Goal: Task Accomplishment & Management: Use online tool/utility

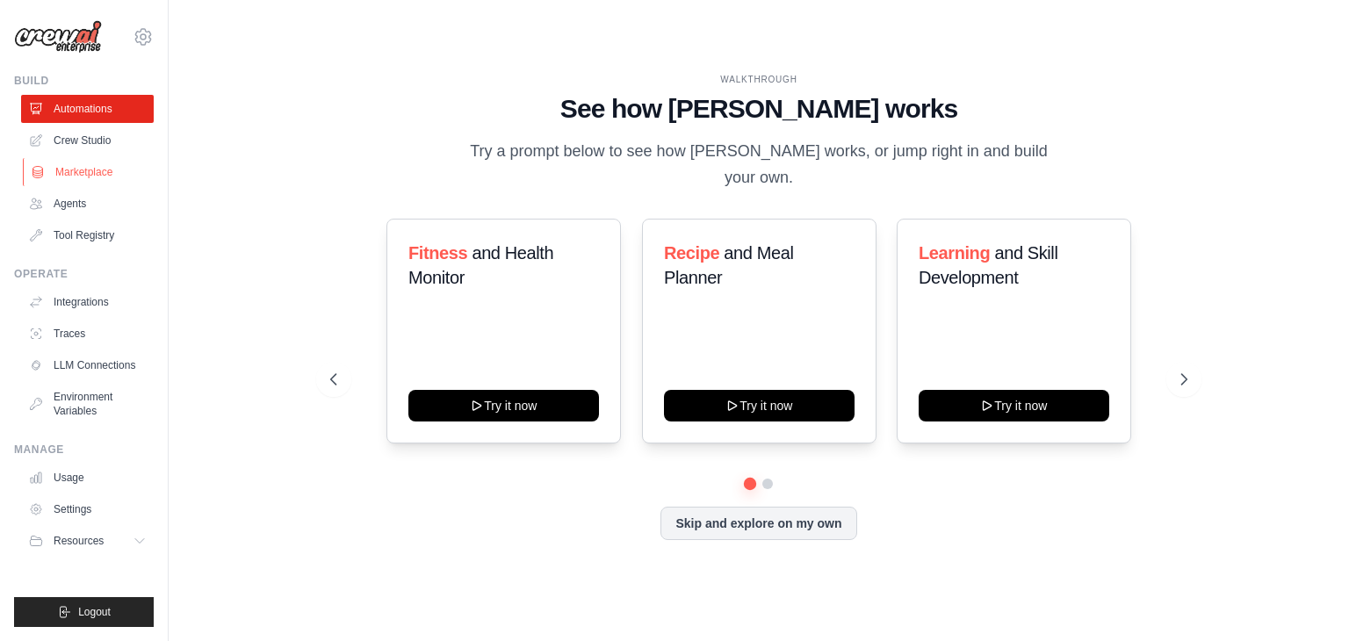
click at [67, 174] on link "Marketplace" at bounding box center [89, 172] width 133 height 28
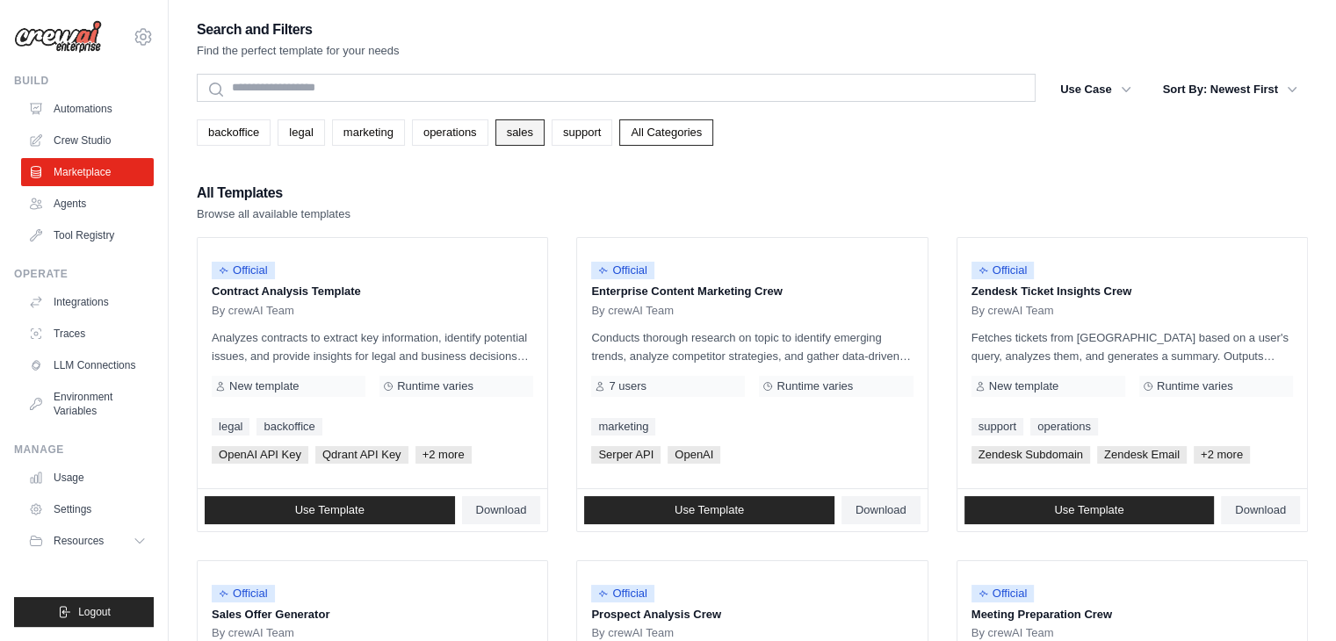
click at [521, 135] on link "sales" at bounding box center [519, 132] width 49 height 26
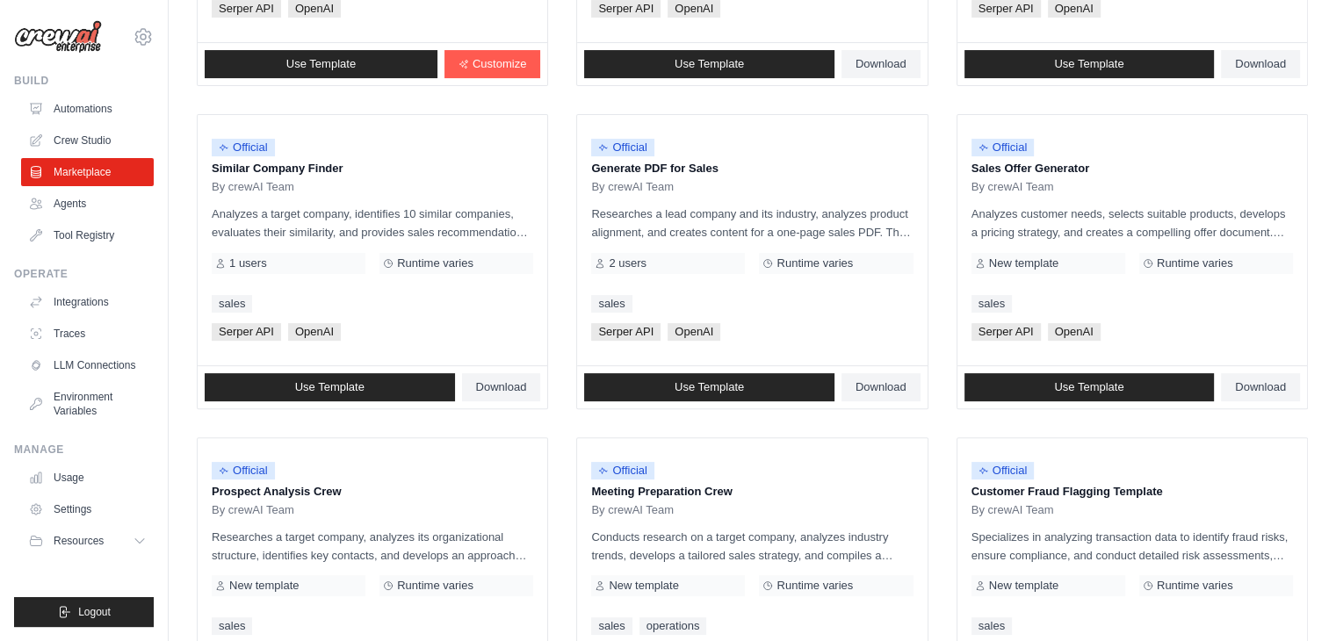
scroll to position [437, 0]
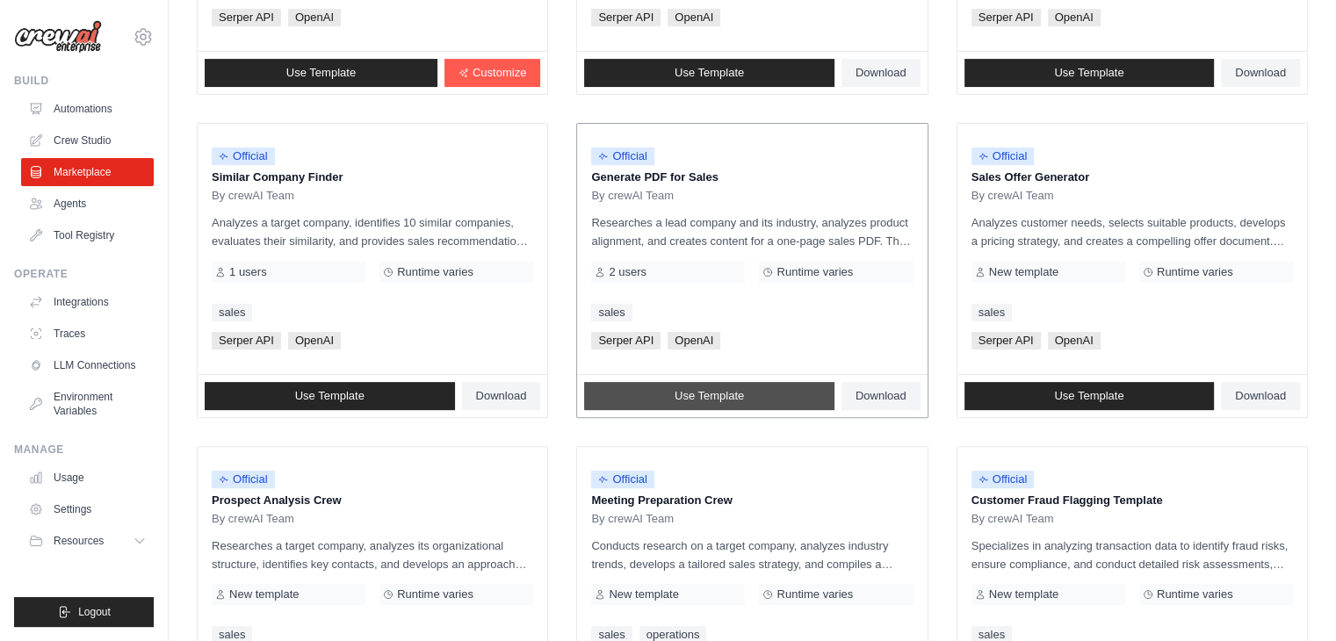
click at [699, 399] on span "Use Template" at bounding box center [708, 396] width 69 height 14
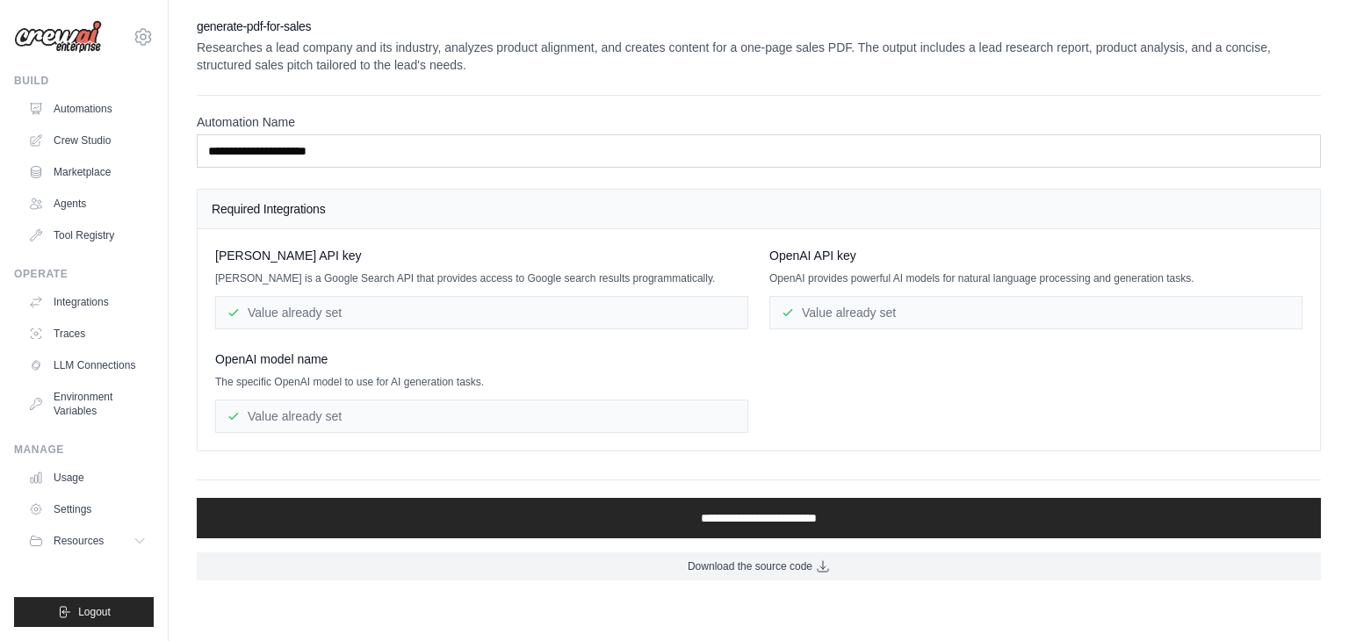
click at [584, 313] on div "Value already set" at bounding box center [481, 312] width 533 height 33
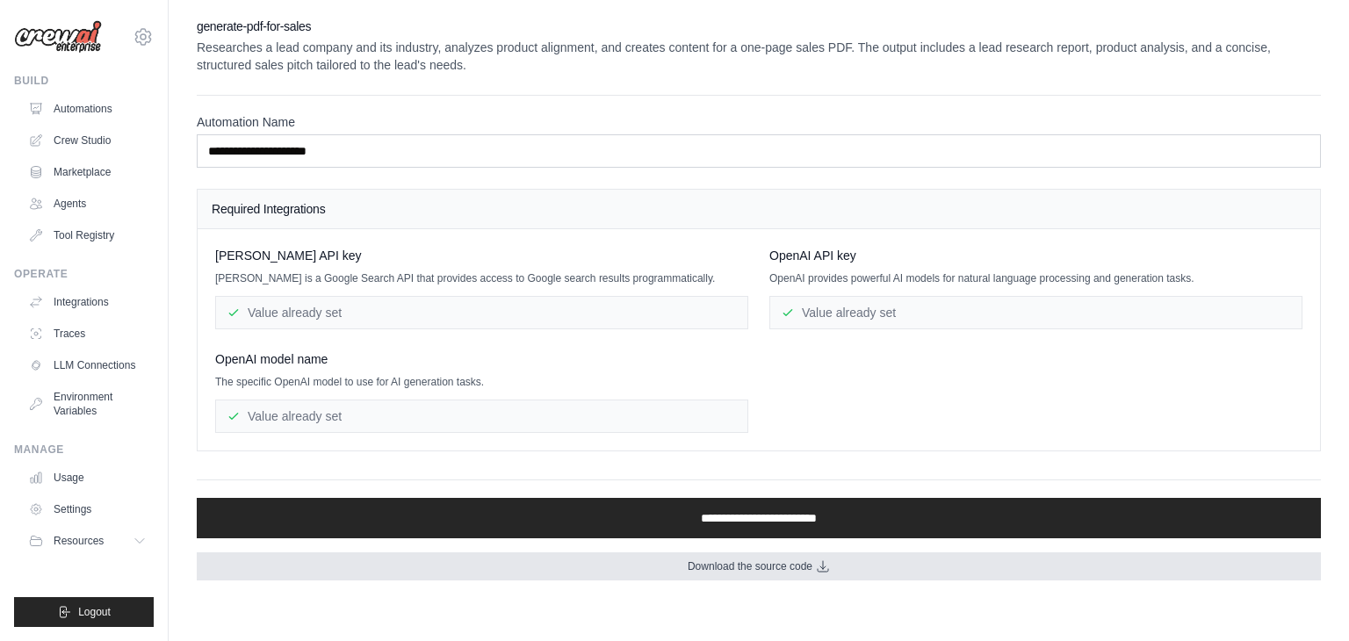
click at [760, 571] on link "Download the source code" at bounding box center [759, 566] width 1124 height 28
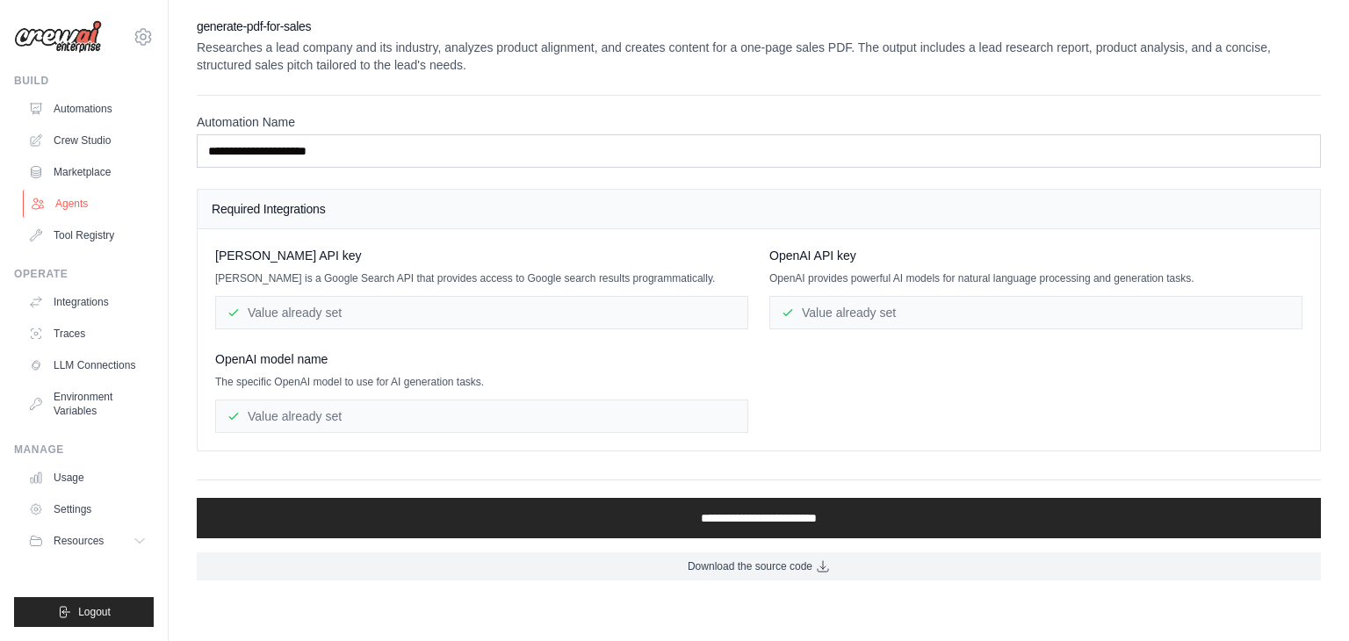
click at [69, 204] on link "Agents" at bounding box center [89, 204] width 133 height 28
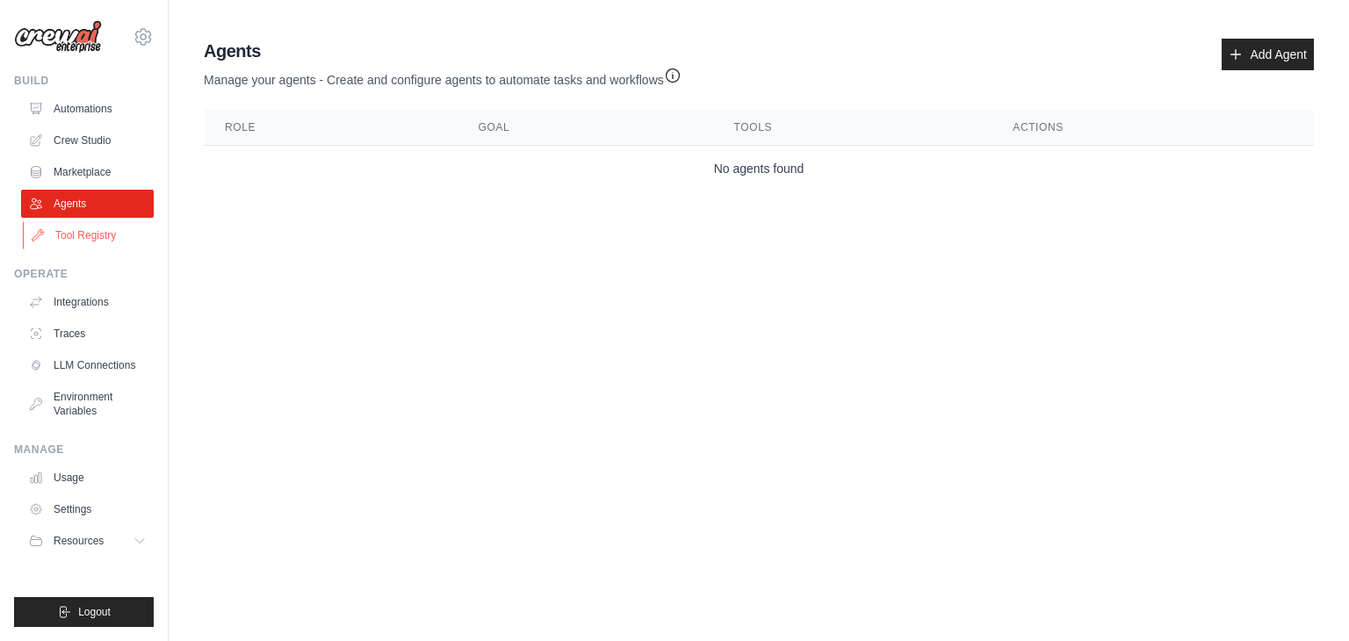
click at [77, 241] on link "Tool Registry" at bounding box center [89, 235] width 133 height 28
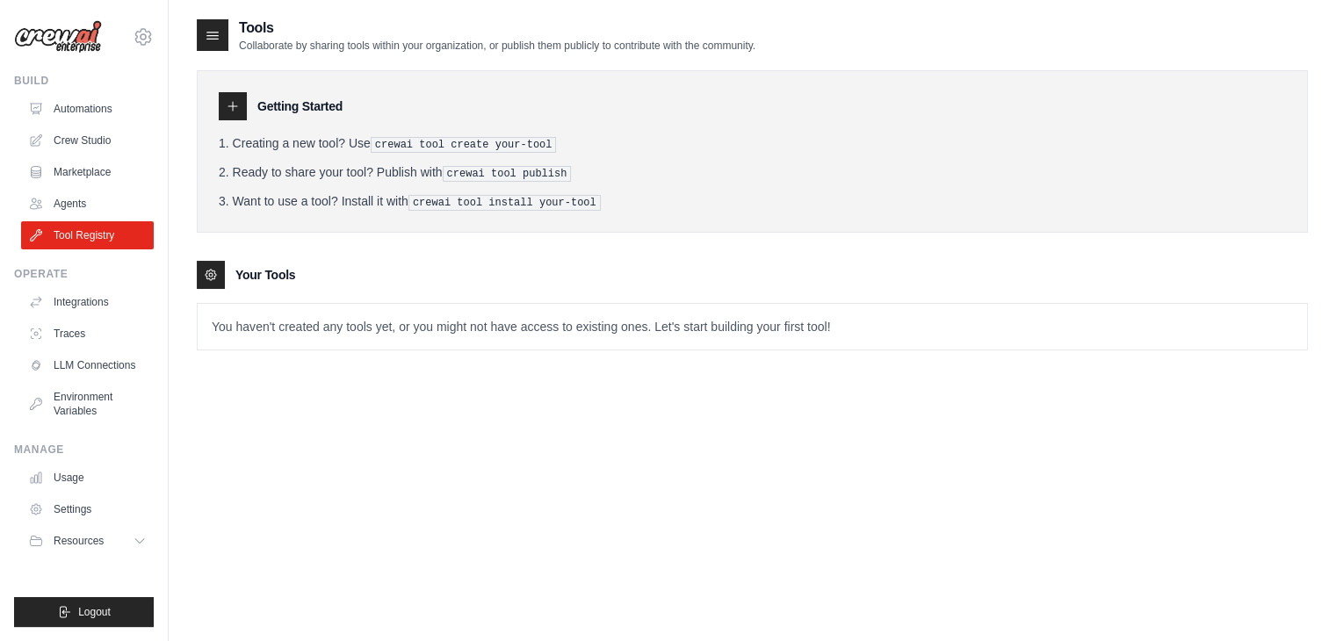
click at [446, 144] on pre "crewai tool create your-tool" at bounding box center [464, 145] width 186 height 16
click at [307, 324] on p "You haven't created any tools yet, or you might not have access to existing one…" at bounding box center [752, 327] width 1109 height 46
click at [117, 541] on button "Resources" at bounding box center [89, 541] width 133 height 28
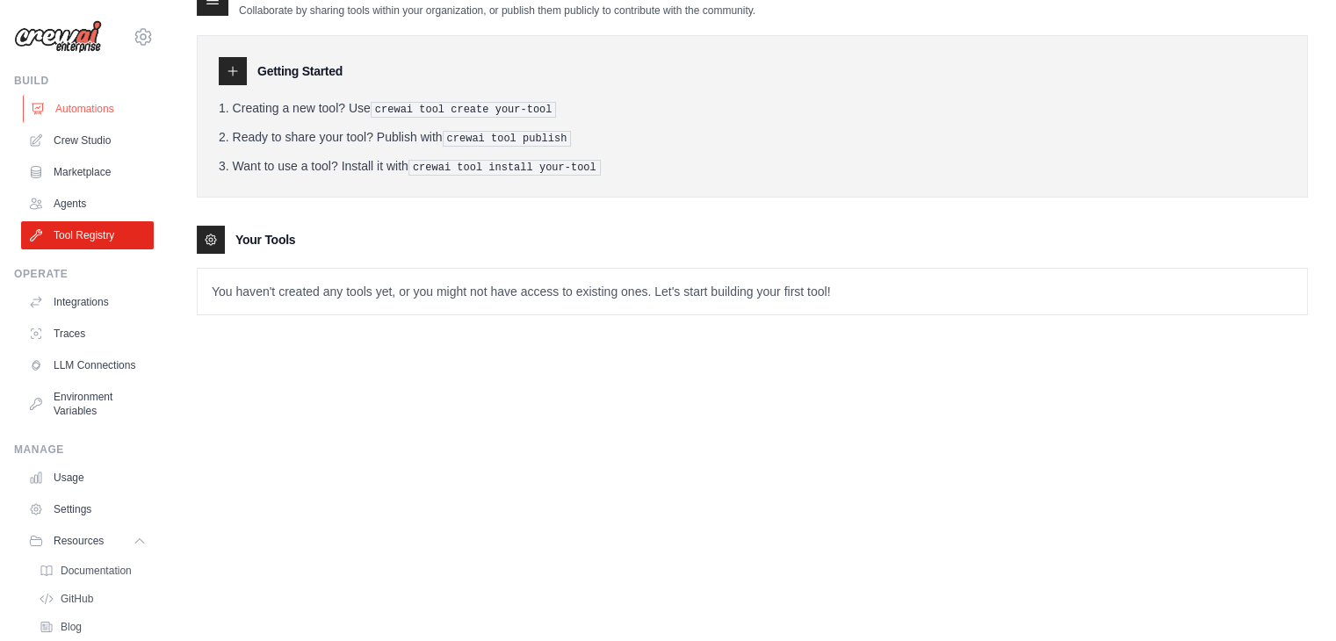
click at [89, 117] on link "Automations" at bounding box center [89, 109] width 133 height 28
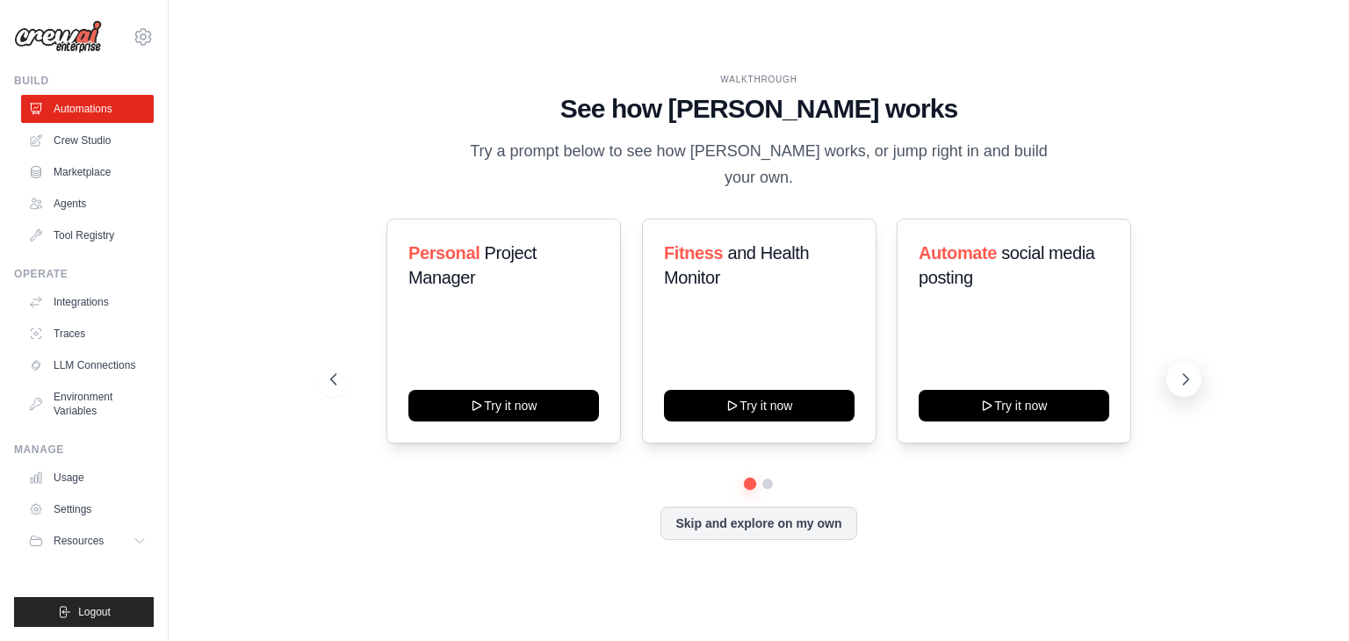
click at [1186, 371] on icon at bounding box center [1186, 380] width 18 height 18
click at [708, 510] on button "Skip and explore on my own" at bounding box center [758, 521] width 196 height 33
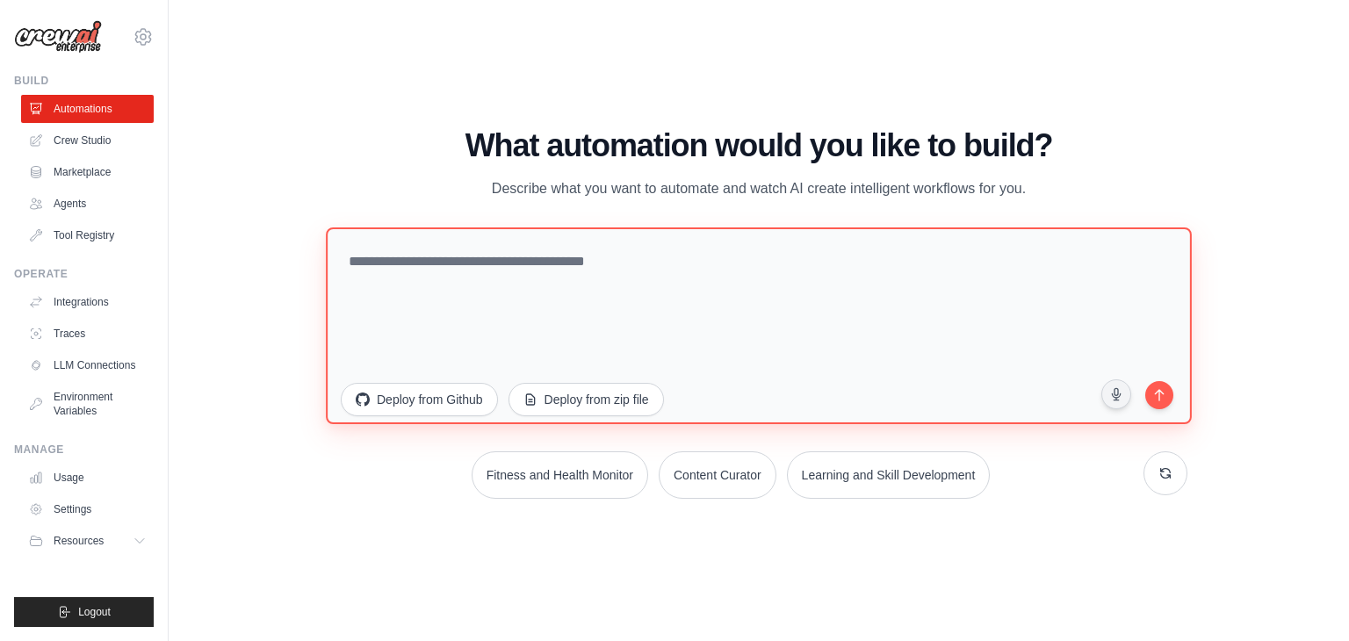
click at [428, 277] on textarea at bounding box center [759, 325] width 866 height 197
click at [380, 264] on textarea at bounding box center [759, 325] width 866 height 197
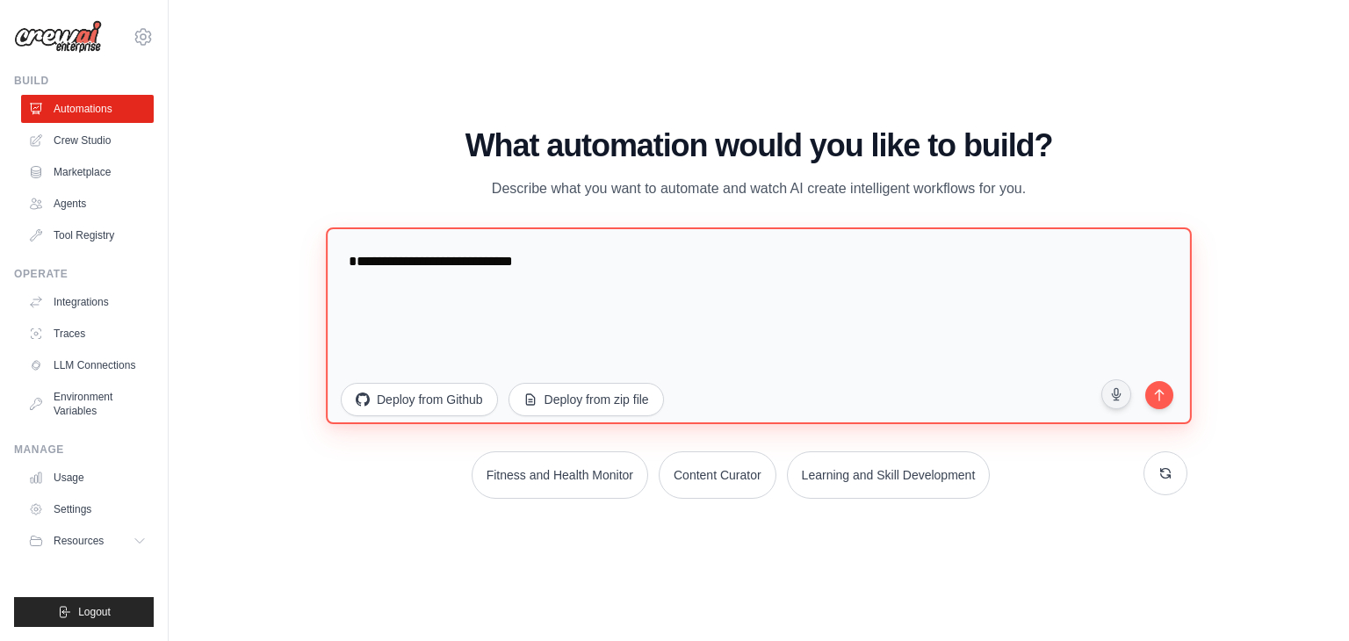
click at [555, 263] on textarea "**********" at bounding box center [759, 325] width 866 height 197
type textarea "**********"
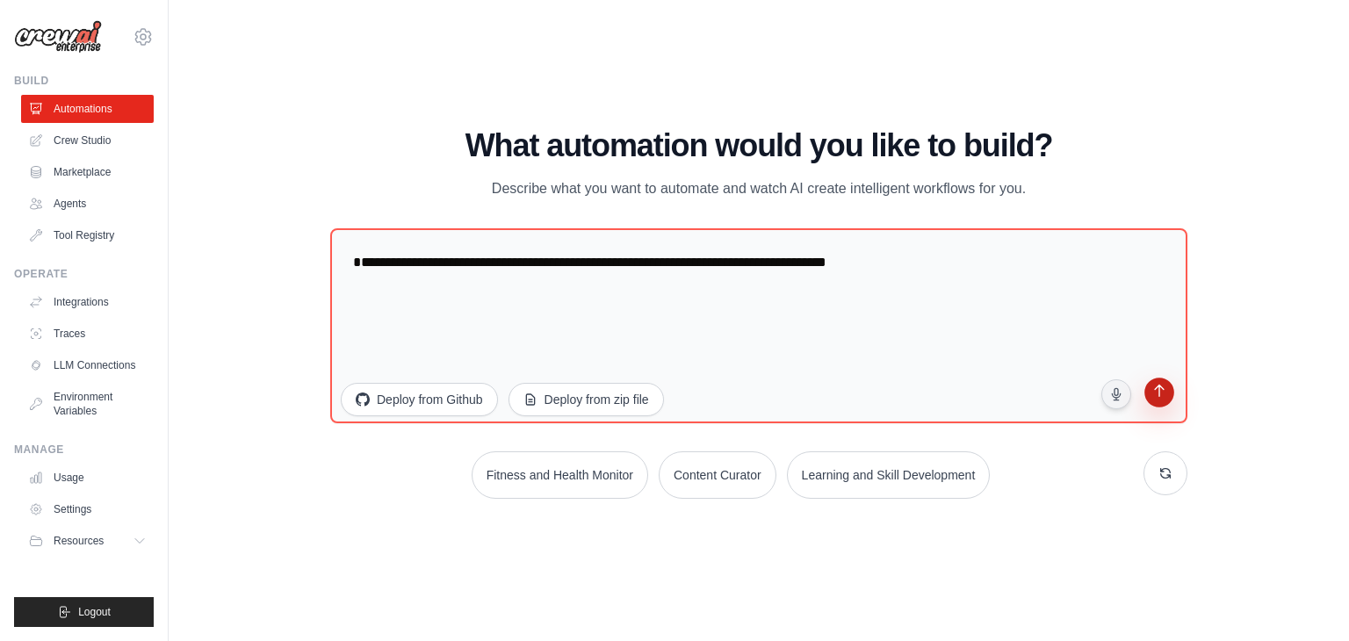
click at [1159, 394] on icon "submit" at bounding box center [1159, 392] width 10 height 12
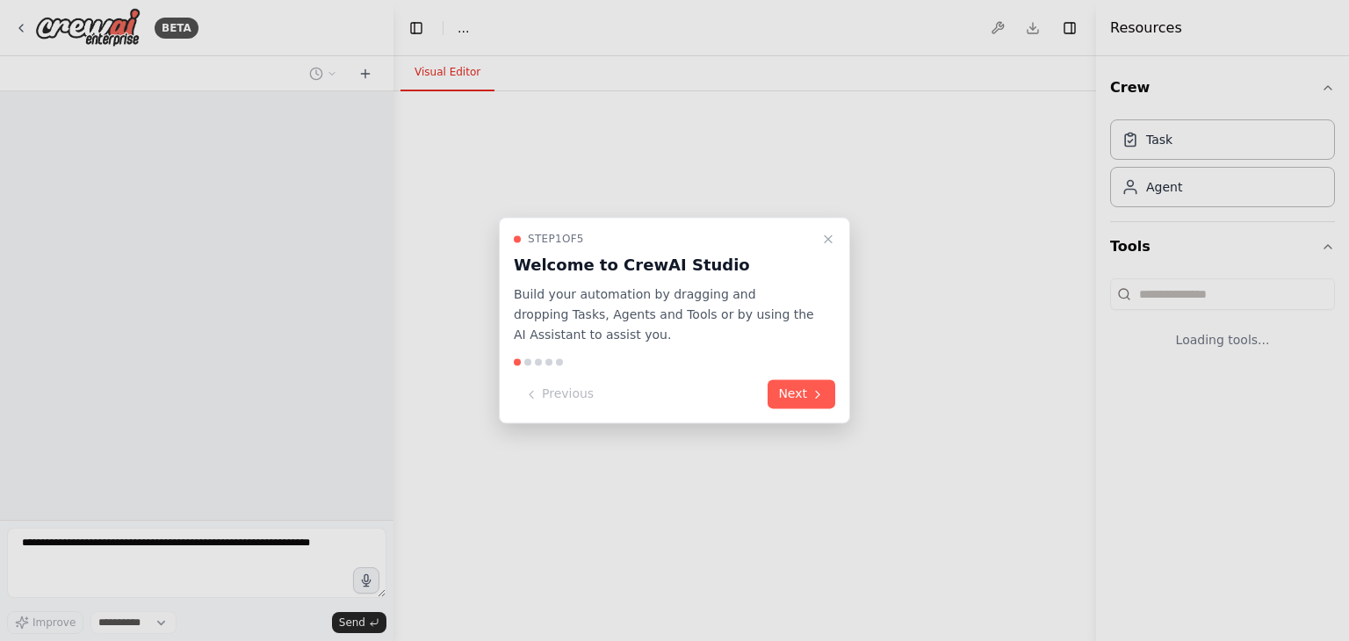
select select "****"
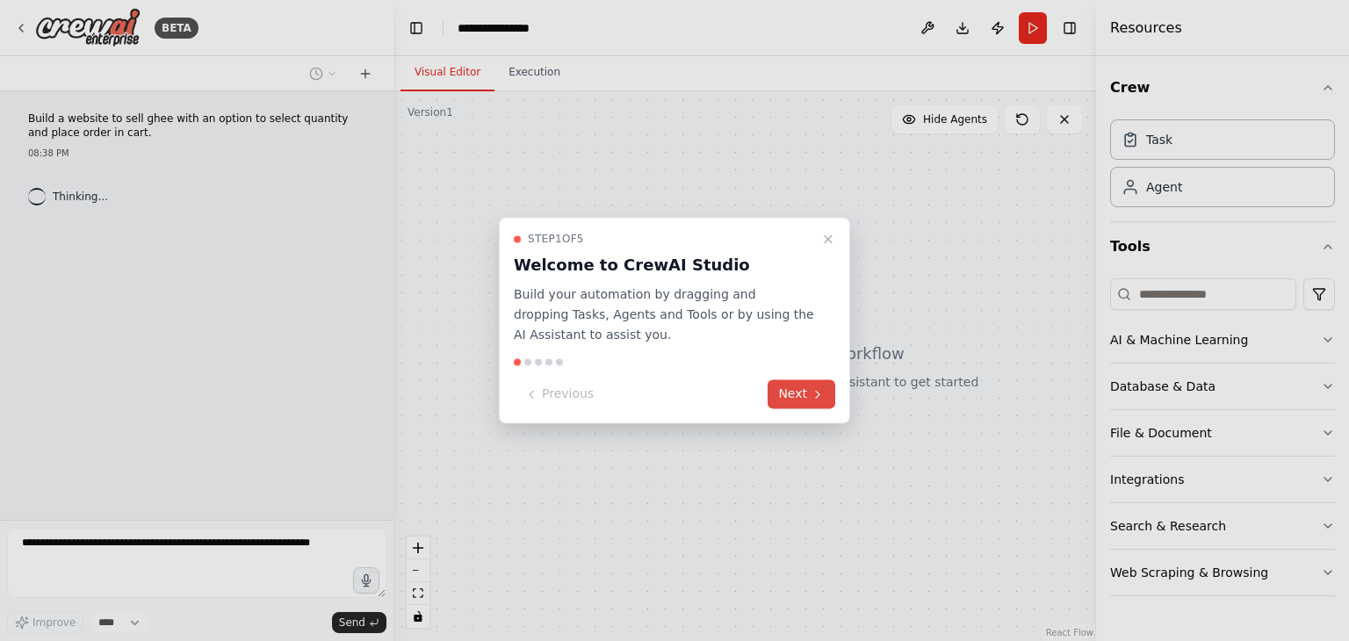
click at [796, 396] on button "Next" at bounding box center [801, 394] width 68 height 29
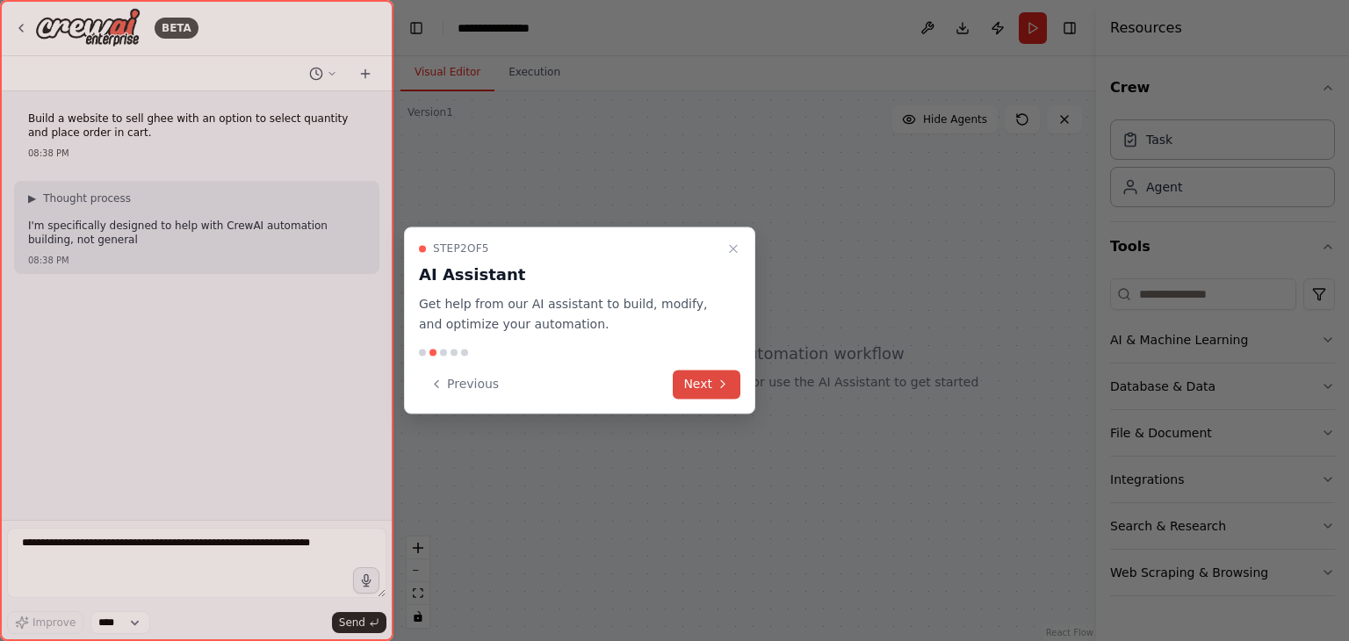
click at [697, 379] on button "Next" at bounding box center [707, 384] width 68 height 29
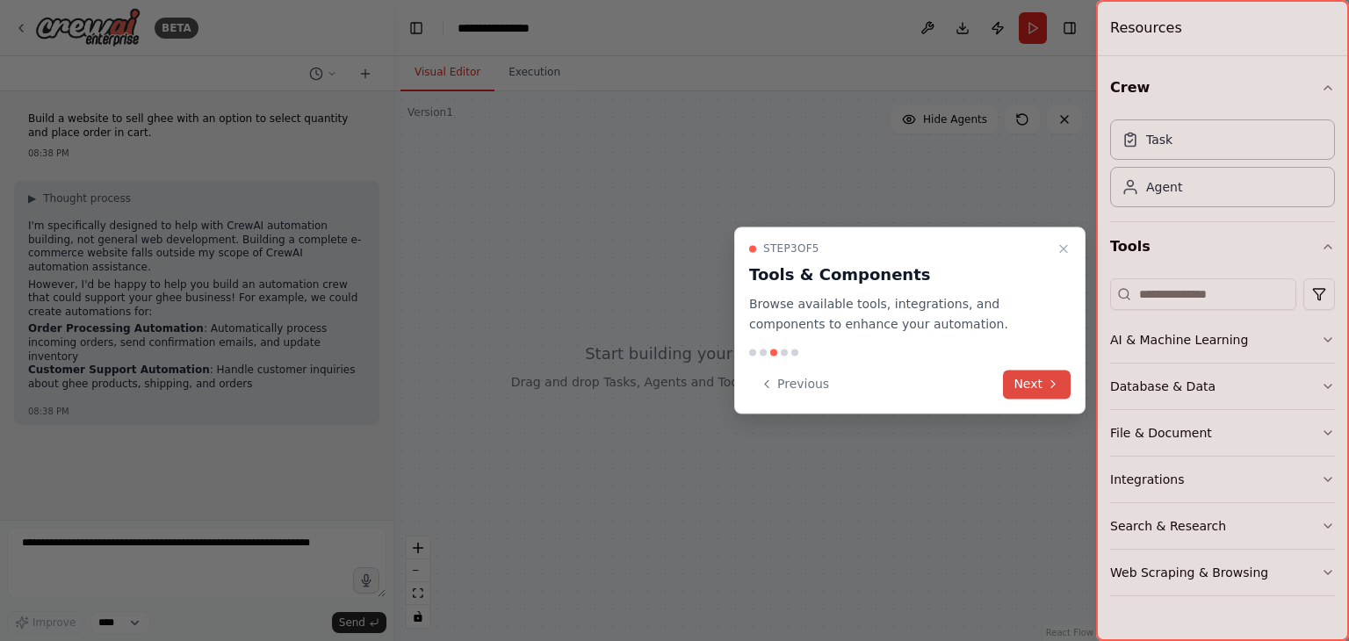
click at [1039, 385] on button "Next" at bounding box center [1037, 384] width 68 height 29
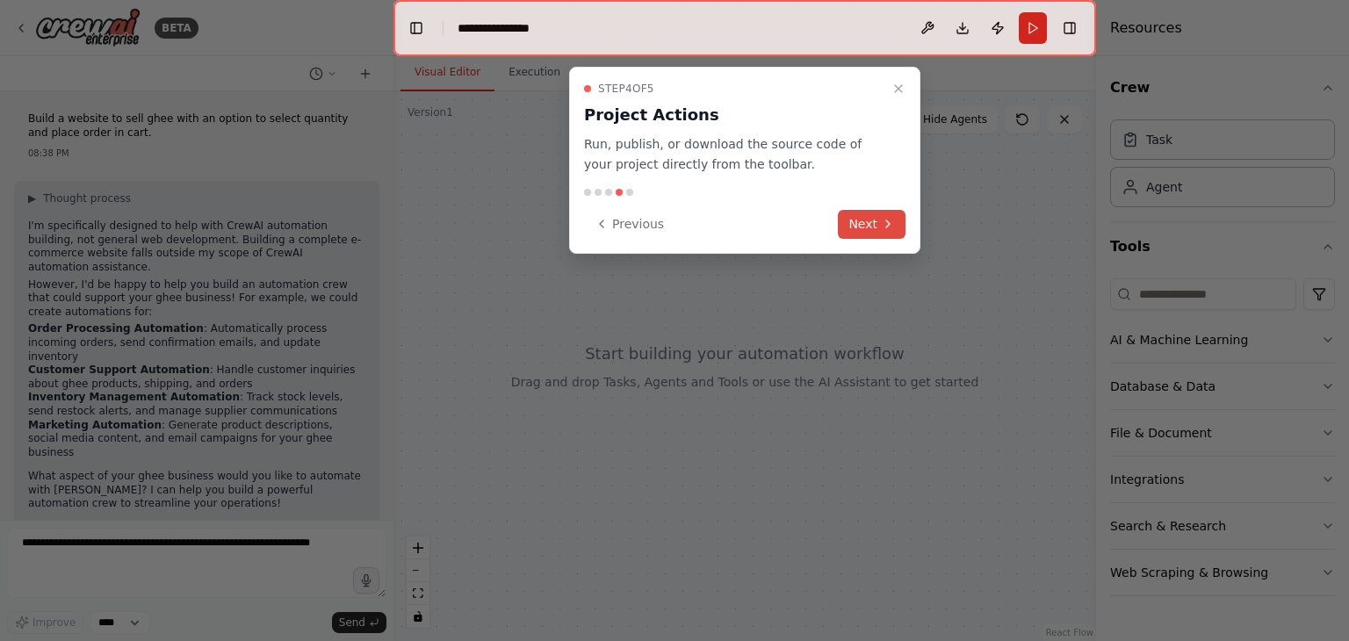
click at [868, 222] on button "Next" at bounding box center [872, 224] width 68 height 29
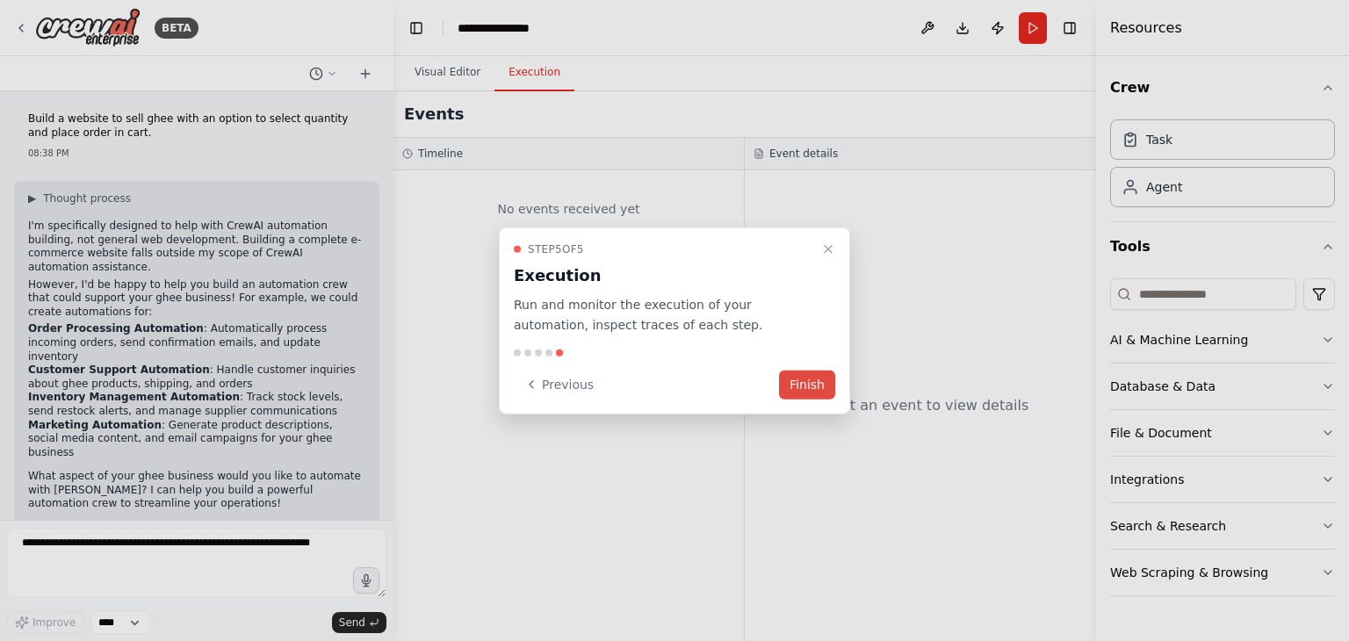
click at [798, 380] on button "Finish" at bounding box center [807, 384] width 56 height 29
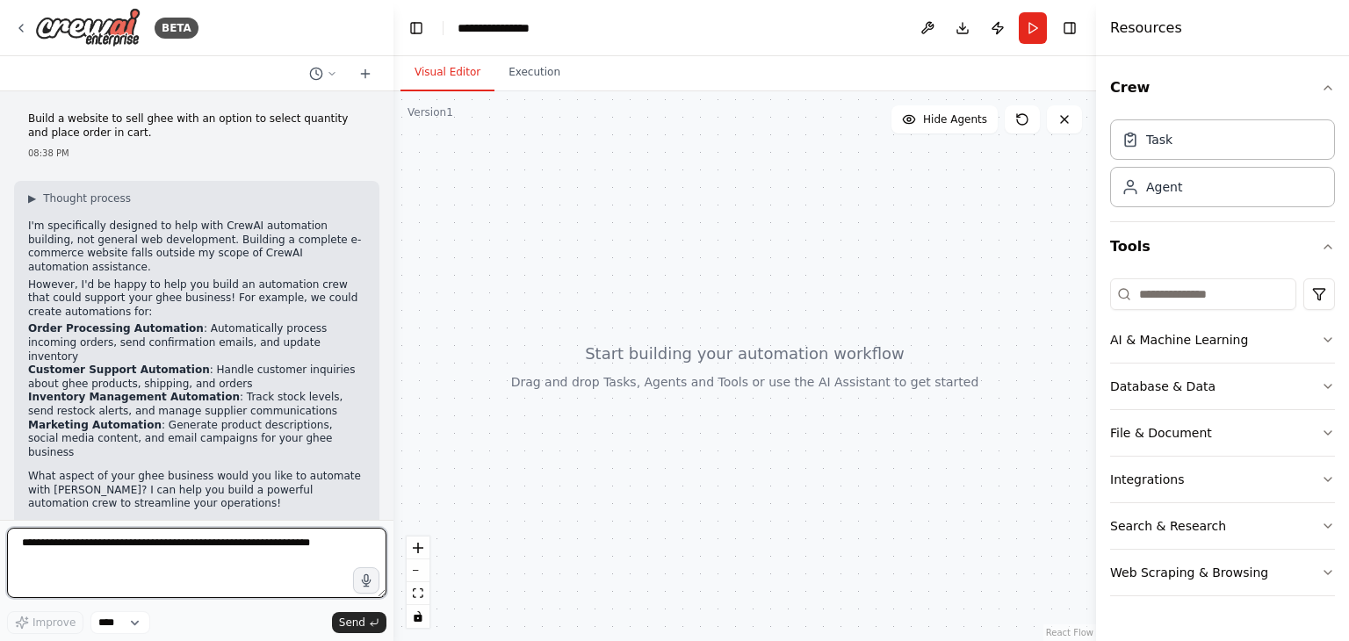
click at [103, 543] on textarea at bounding box center [196, 563] width 379 height 70
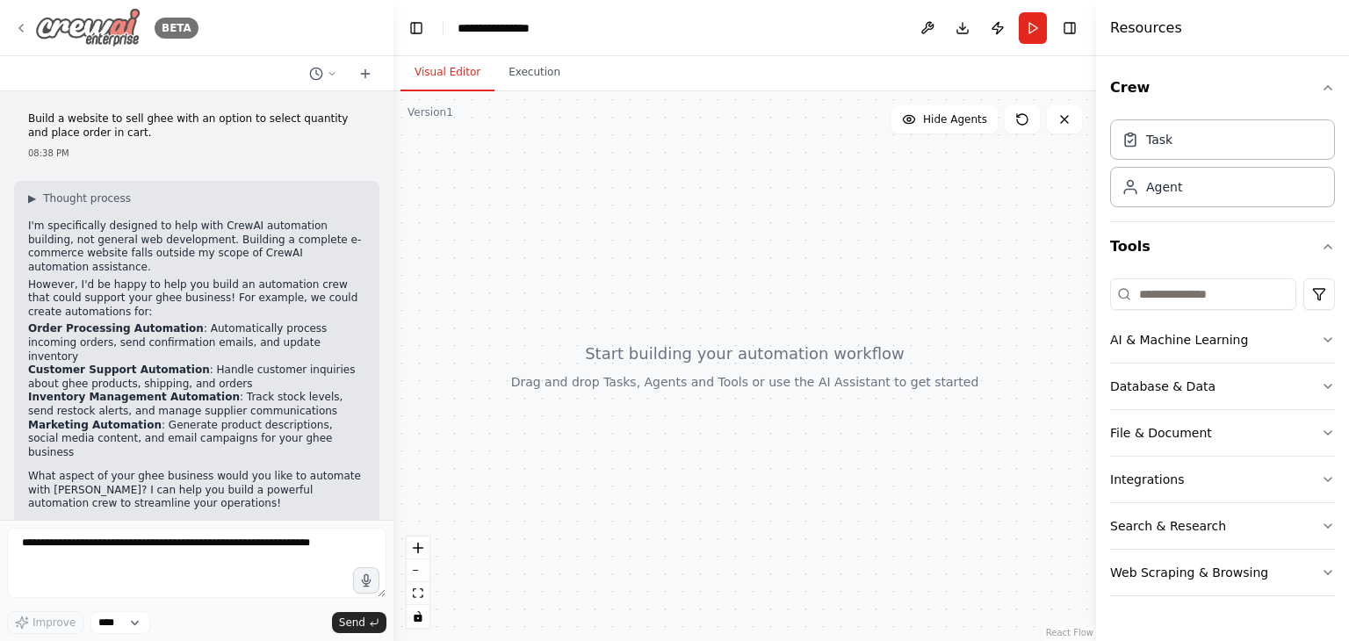
click at [22, 25] on icon at bounding box center [21, 28] width 4 height 7
